Goal: Task Accomplishment & Management: Use online tool/utility

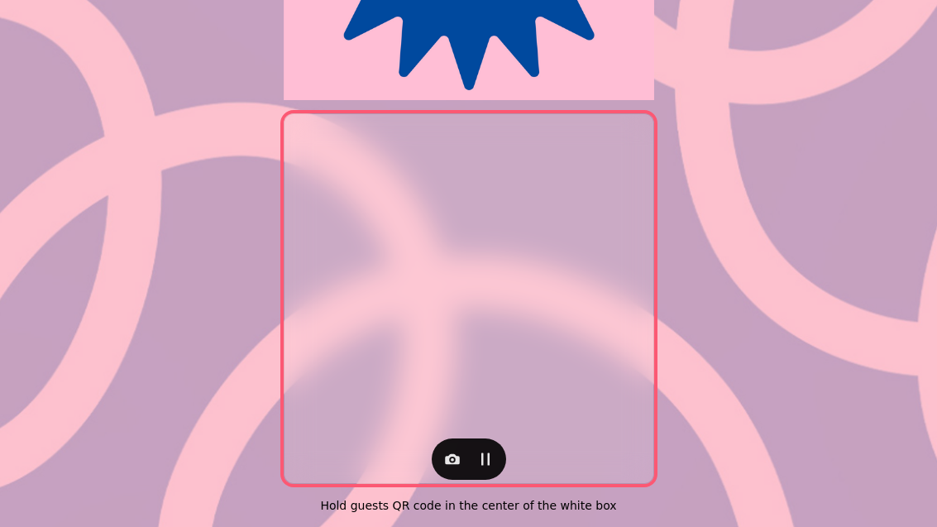
scroll to position [340, 0]
click at [448, 454] on icon "button" at bounding box center [452, 459] width 15 height 11
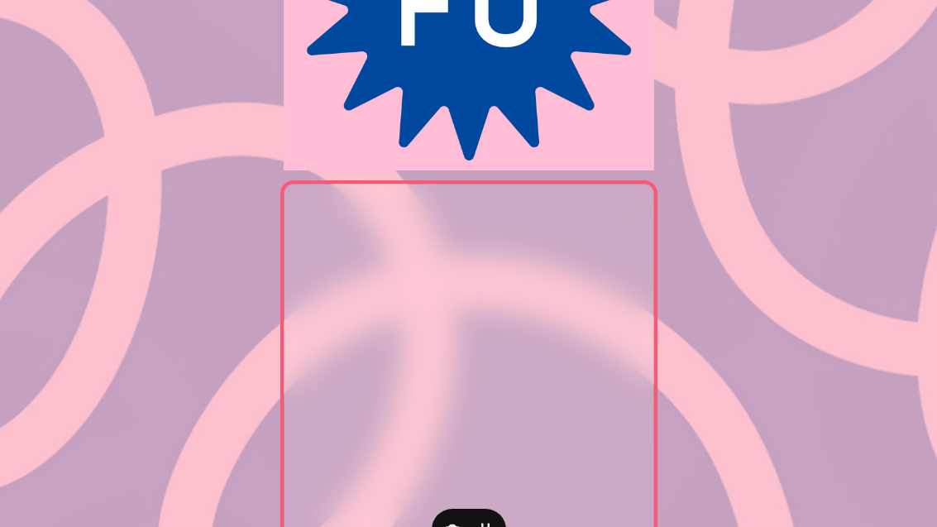
scroll to position [337, 0]
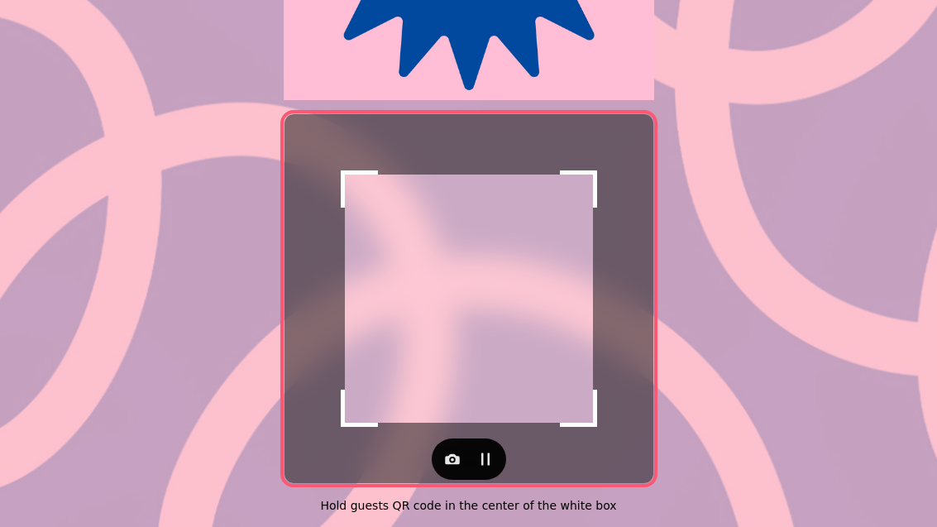
click at [457, 451] on icon "button" at bounding box center [452, 459] width 17 height 17
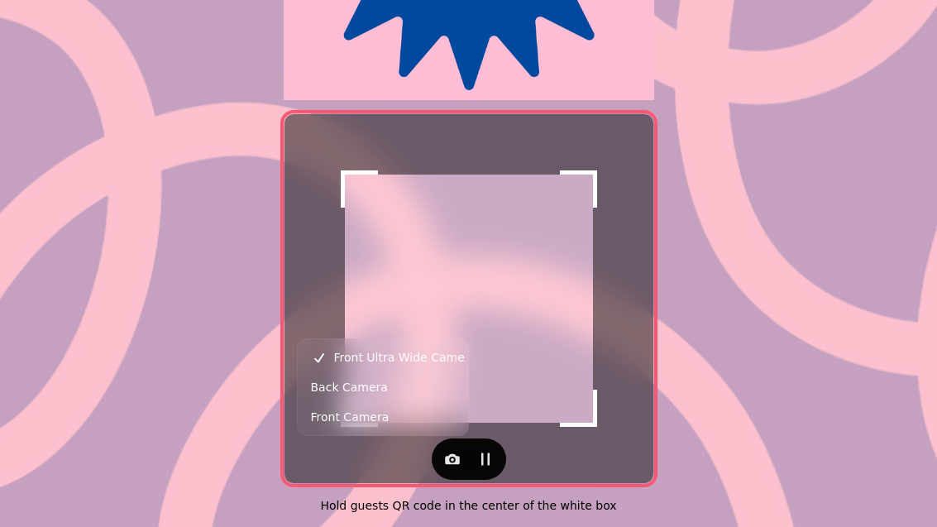
click at [425, 390] on button "Back Camera" at bounding box center [383, 387] width 164 height 30
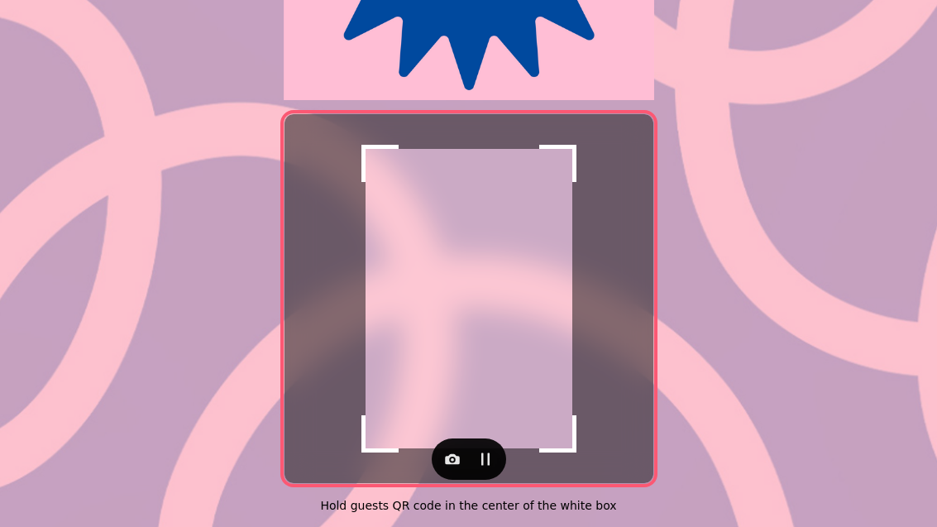
scroll to position [340, 0]
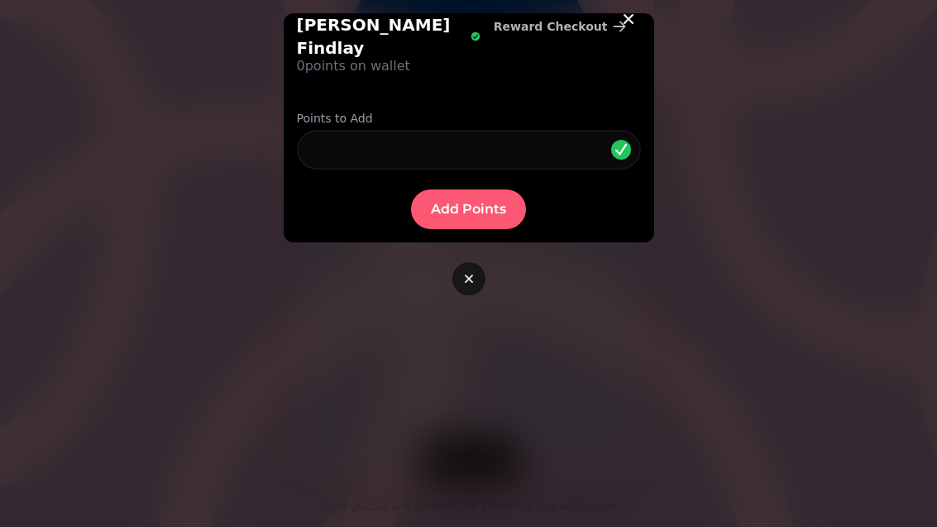
click at [521, 110] on label "Points to Add" at bounding box center [469, 118] width 344 height 17
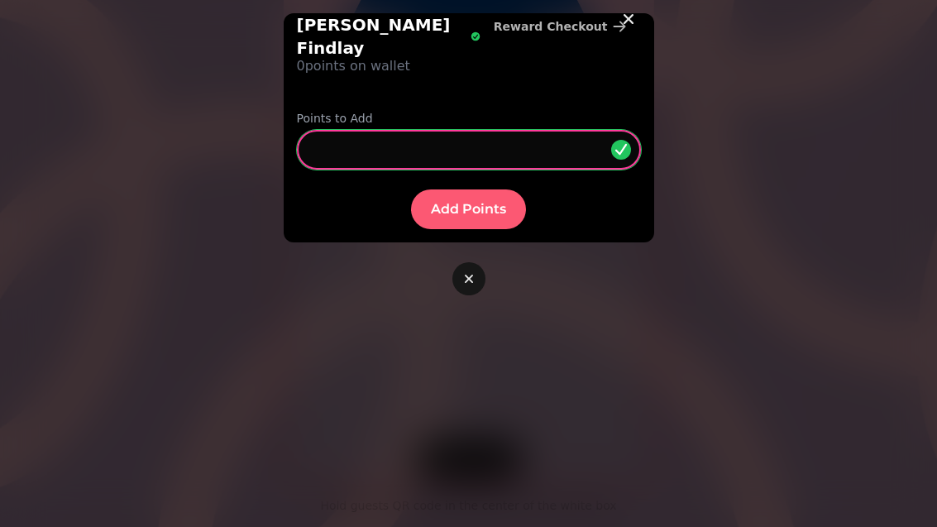
click at [534, 130] on input "*" at bounding box center [469, 150] width 344 height 40
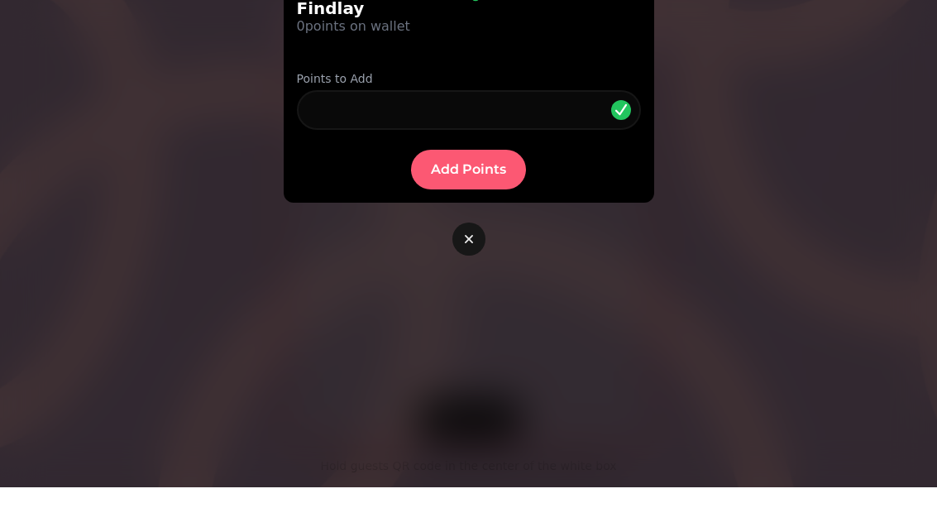
click at [484, 203] on span "Add Points" at bounding box center [468, 209] width 75 height 13
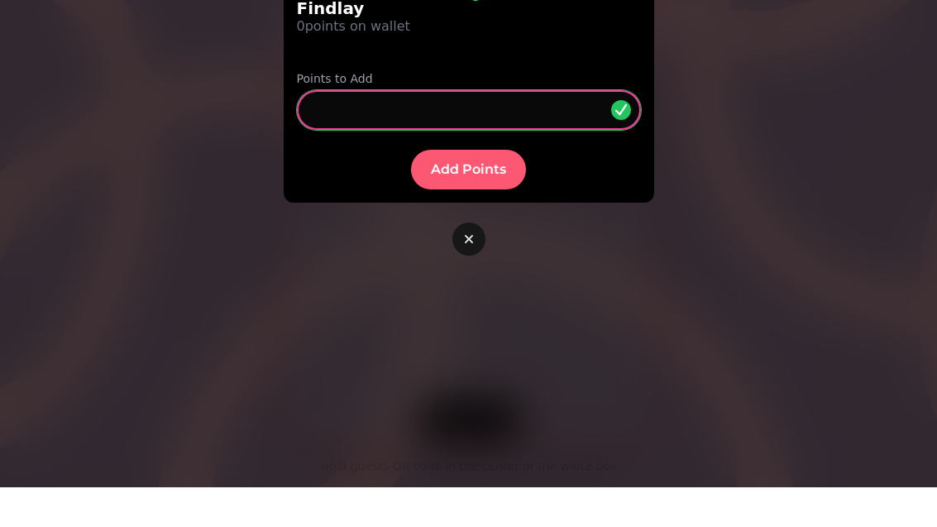
type input "***"
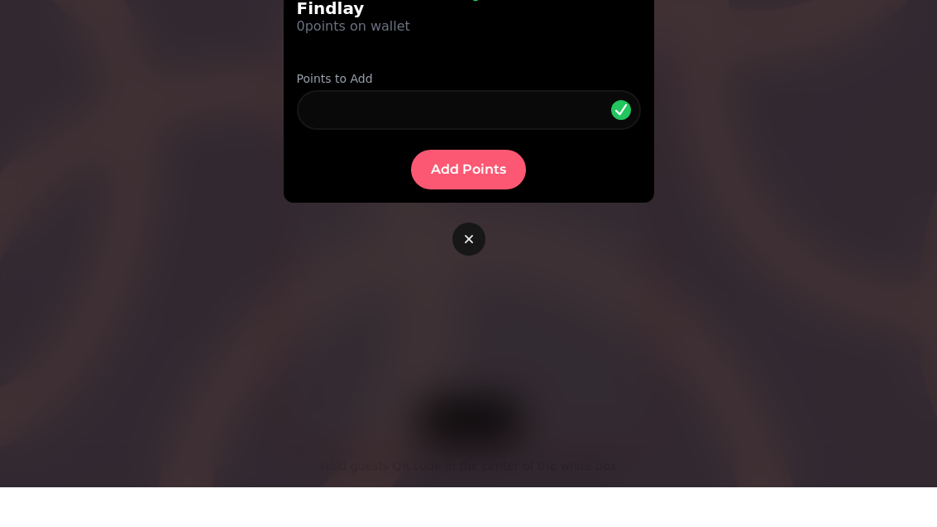
click at [477, 203] on span "Add Points" at bounding box center [468, 209] width 75 height 13
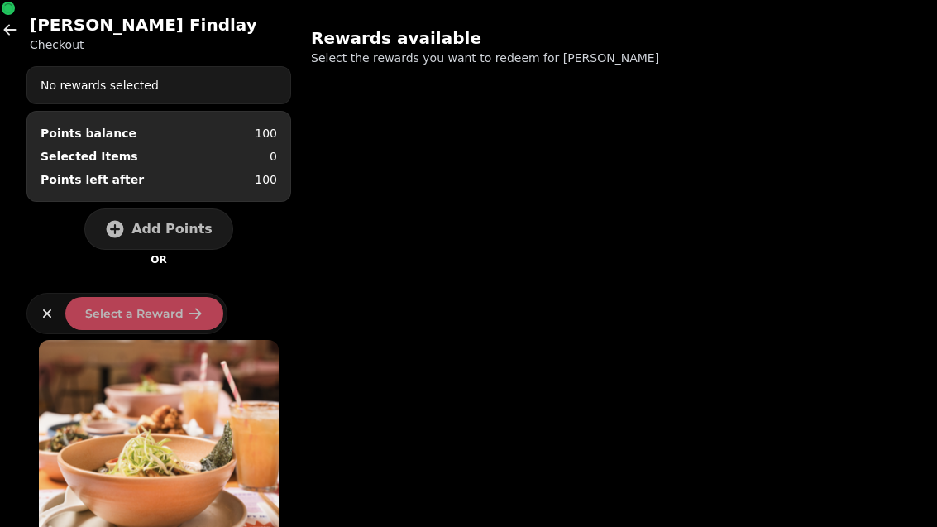
click at [473, 147] on div "Lydia Findlay Checkout No rewards selected Points balance 100 Selected Items 0 …" at bounding box center [468, 263] width 937 height 527
click at [178, 247] on button "Add Points" at bounding box center [158, 228] width 149 height 41
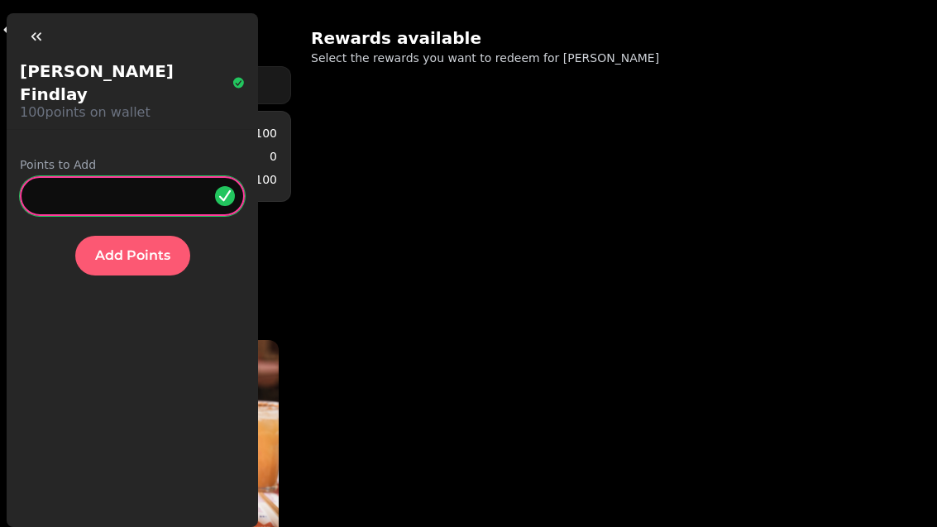
click at [169, 176] on input "*" at bounding box center [132, 196] width 225 height 40
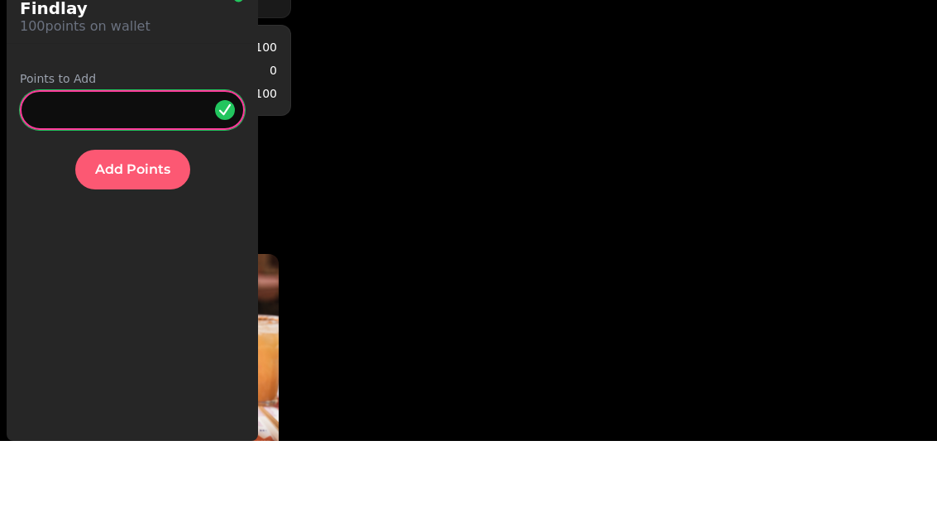
type input "**"
click at [128, 236] on button "Add Points" at bounding box center [132, 256] width 115 height 40
